Goal: Obtain resource: Obtain resource

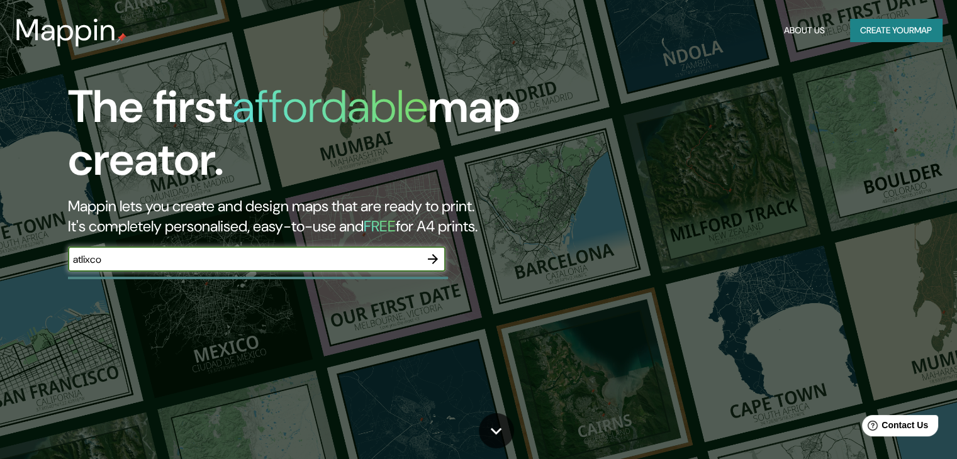
type input "atlixco"
click at [430, 258] on icon "button" at bounding box center [432, 259] width 15 height 15
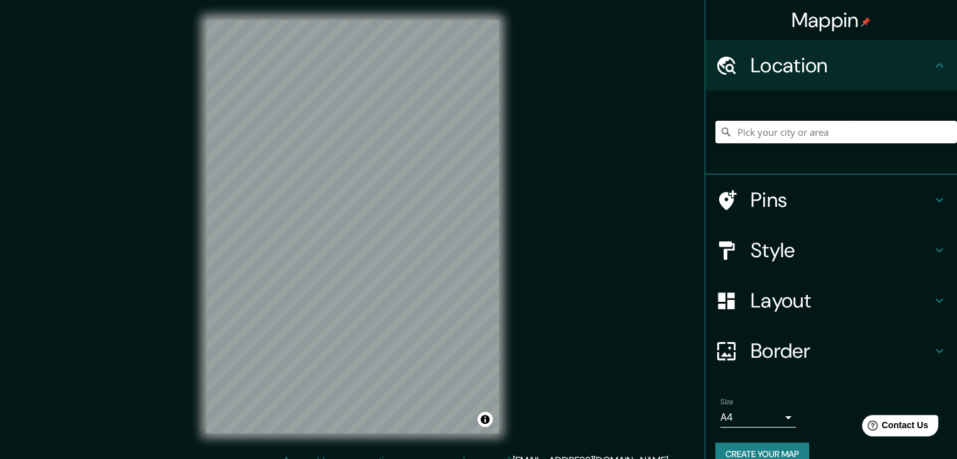
click at [757, 138] on input "Pick your city or area" at bounding box center [836, 132] width 242 height 23
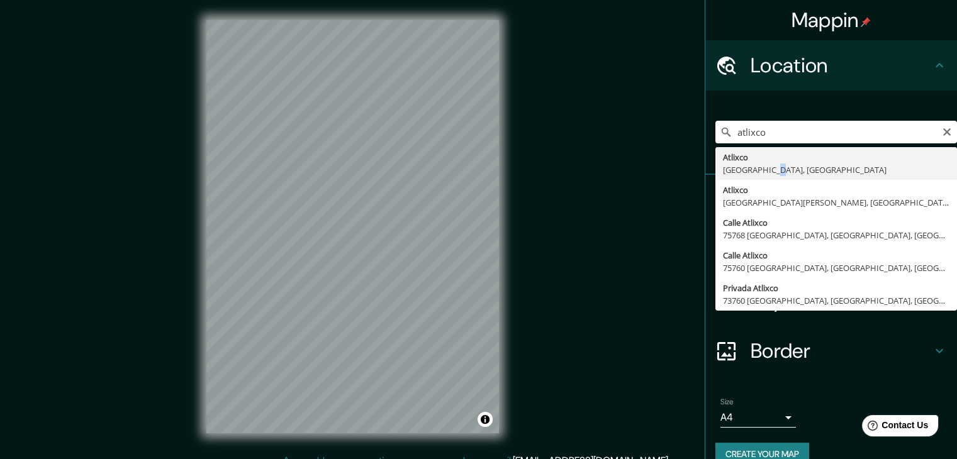
type input "Atlixco, [GEOGRAPHIC_DATA], [GEOGRAPHIC_DATA]"
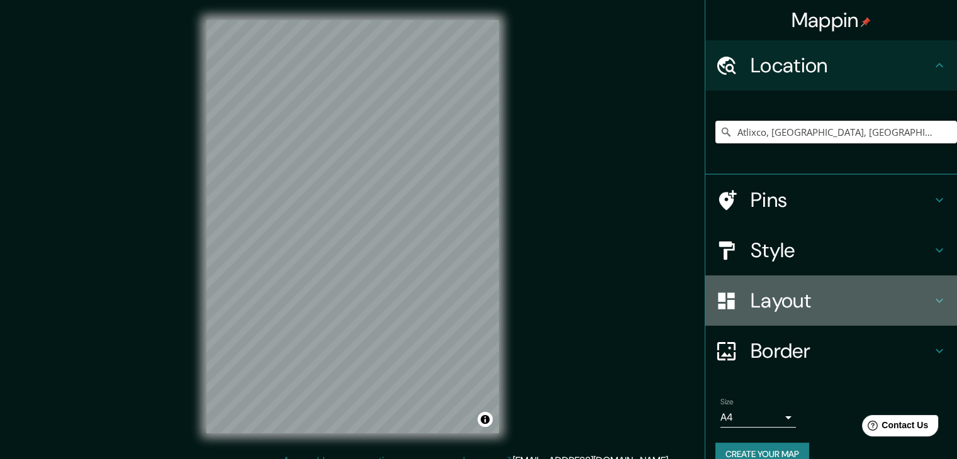
click at [773, 303] on h4 "Layout" at bounding box center [840, 300] width 181 height 25
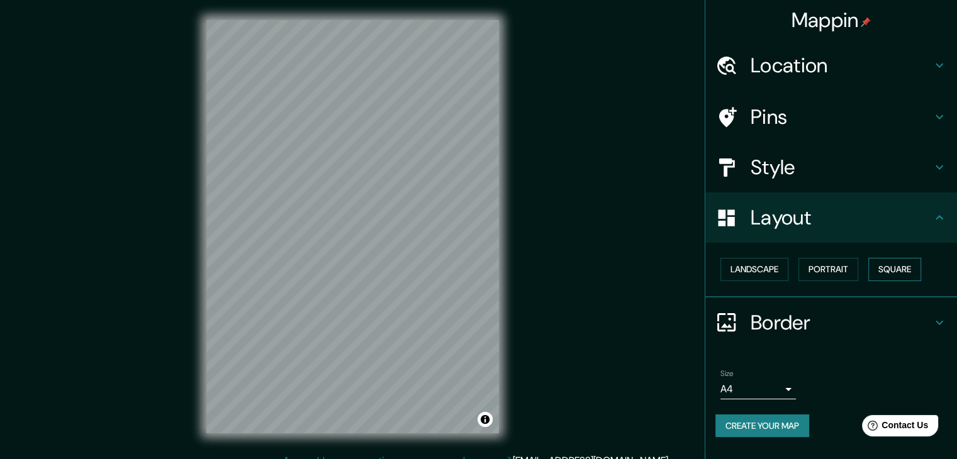
click at [895, 263] on button "Square" at bounding box center [894, 269] width 53 height 23
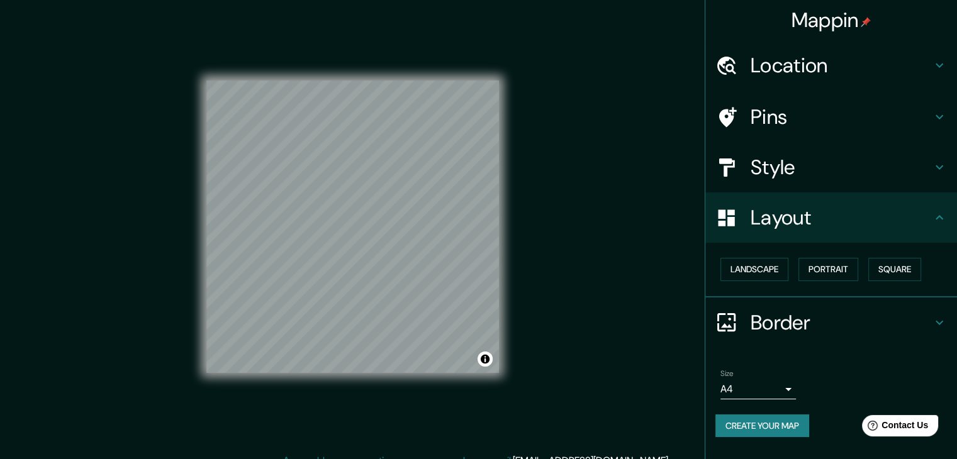
click at [770, 423] on button "Create your map" at bounding box center [762, 426] width 94 height 23
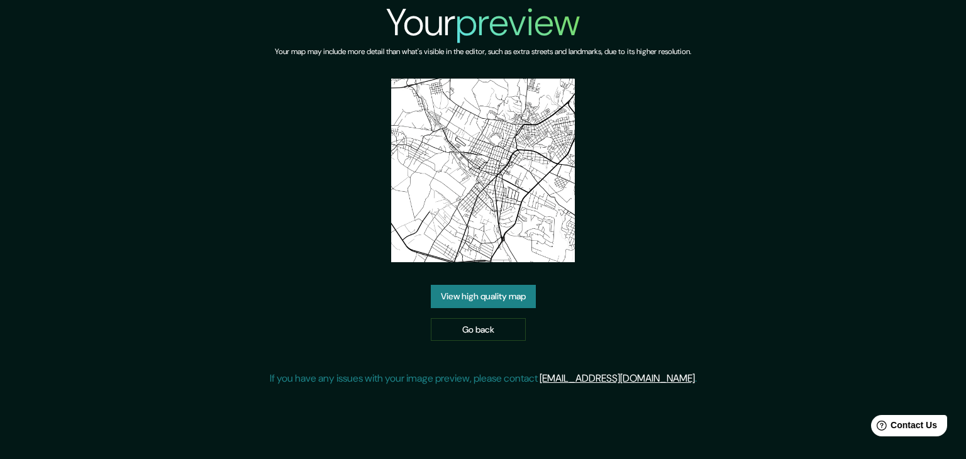
click at [506, 301] on link "View high quality map" at bounding box center [483, 296] width 105 height 23
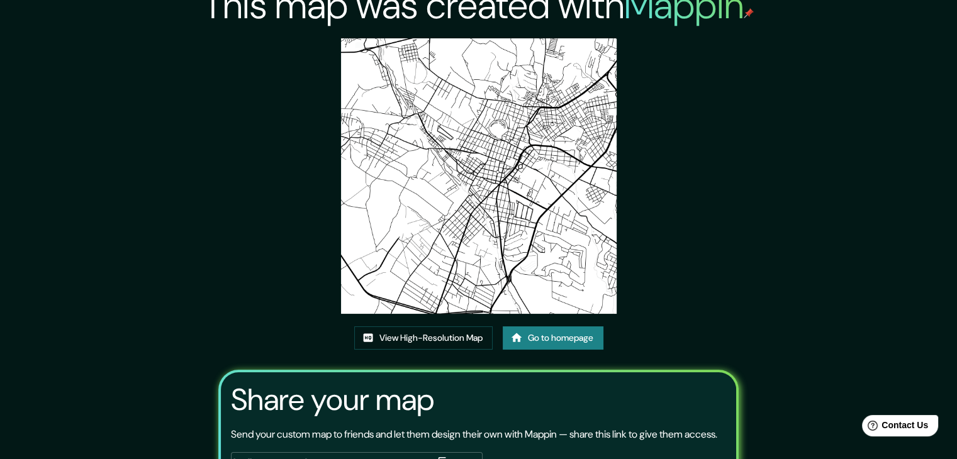
scroll to position [5, 0]
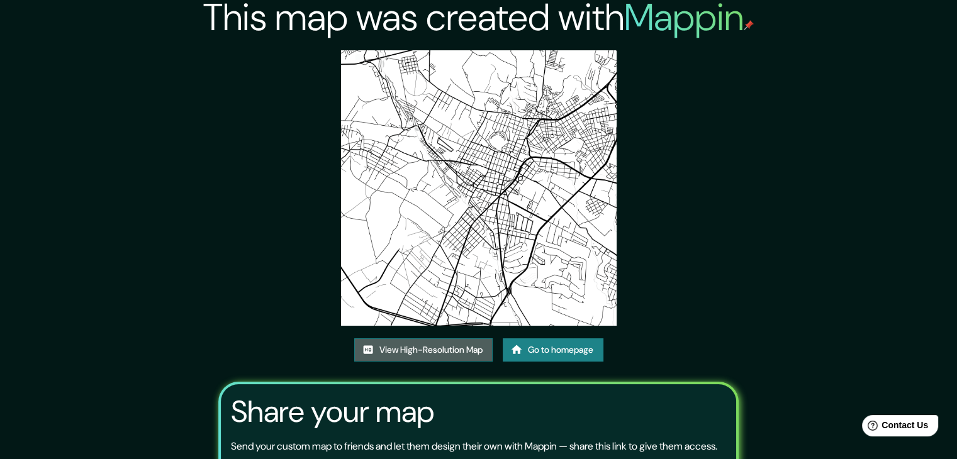
click at [409, 350] on link "View High-Resolution Map" at bounding box center [423, 349] width 138 height 23
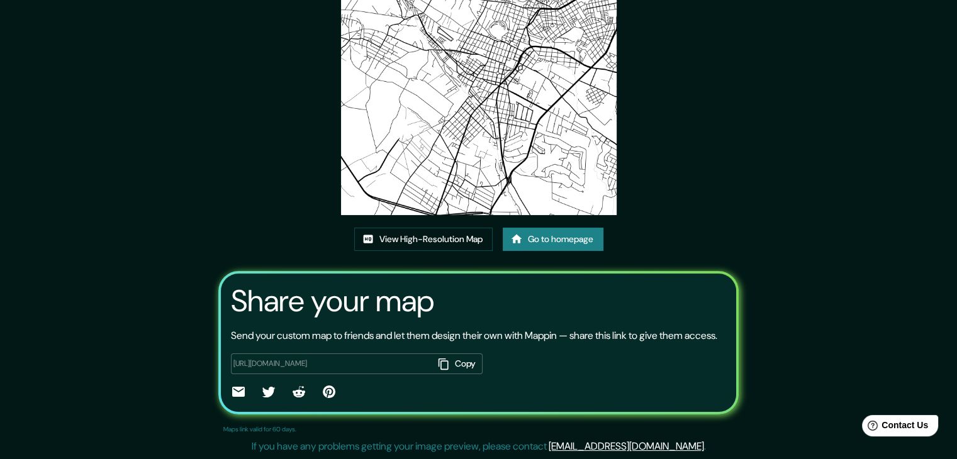
scroll to position [0, 0]
